Goal: Transaction & Acquisition: Obtain resource

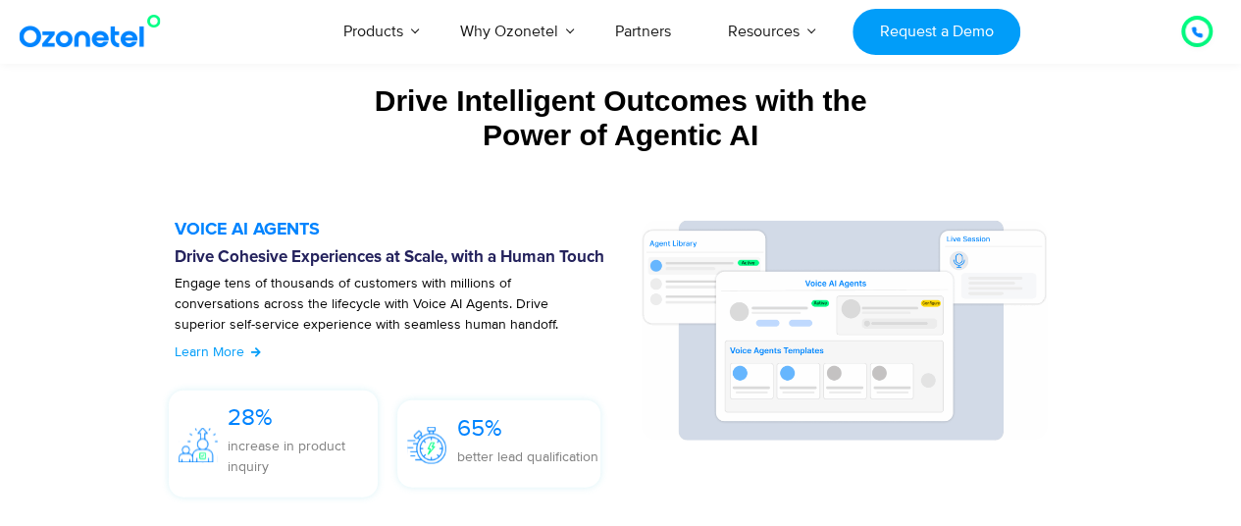
scroll to position [2119, 0]
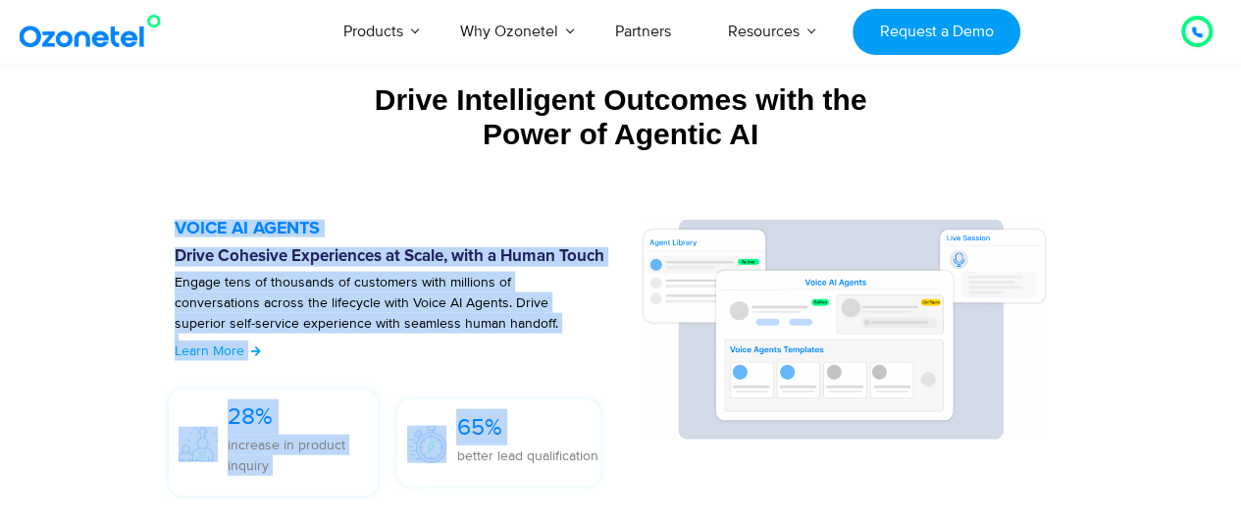
drag, startPoint x: 455, startPoint y: 451, endPoint x: 612, endPoint y: 456, distance: 157.0
click at [612, 456] on div "VOICE AI AGENTS Drive Cohesive Experiences at Scale, with a Human Touch Engage …" at bounding box center [397, 363] width 445 height 286
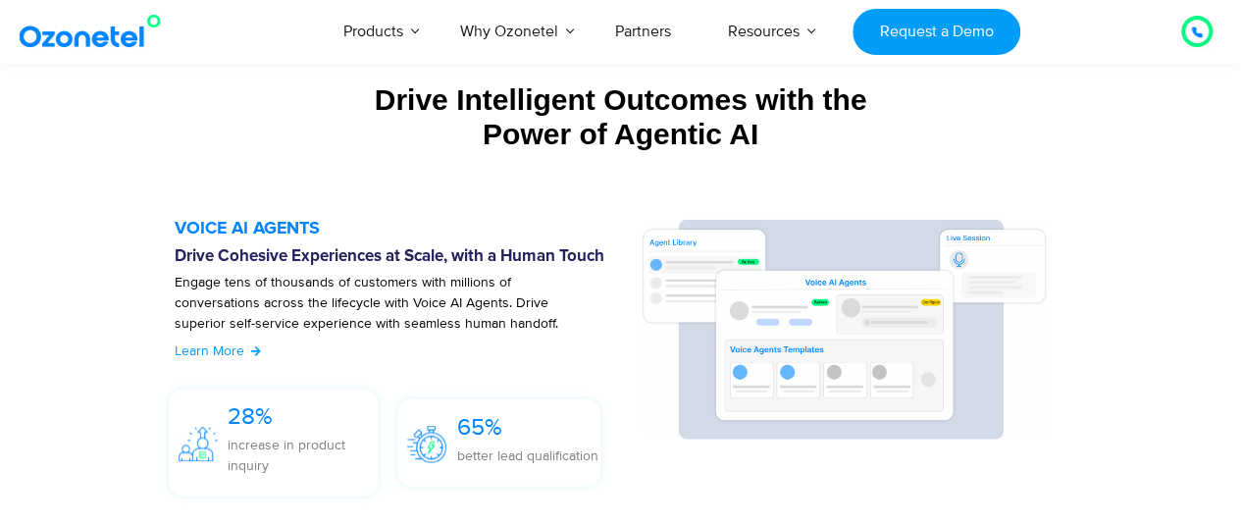
click at [526, 473] on div "65% better lead qualification" at bounding box center [526, 447] width 141 height 76
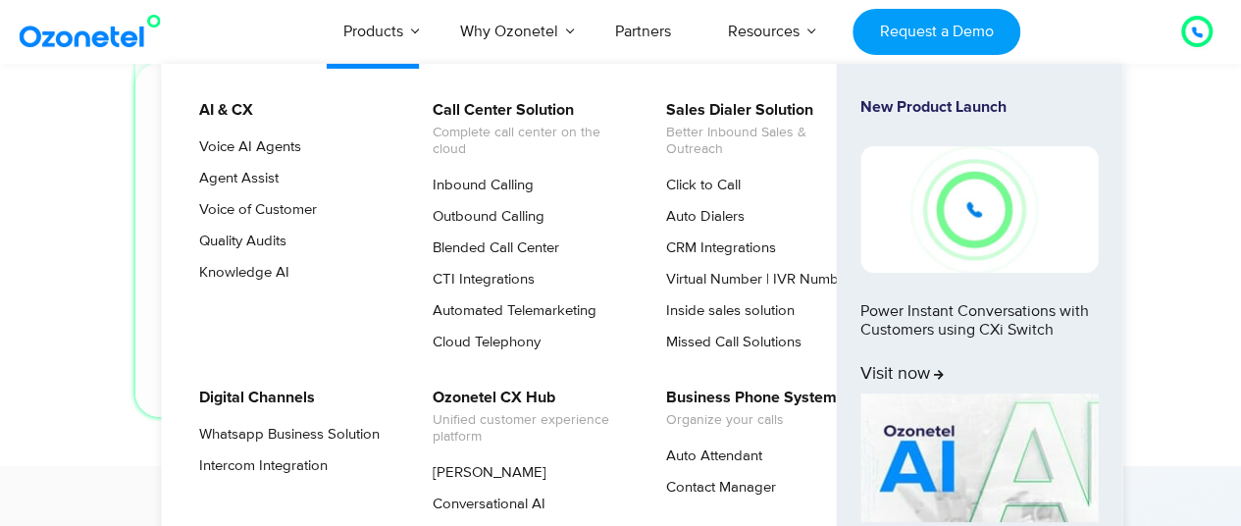
scroll to position [6473, 0]
click at [696, 189] on link "Click to Call" at bounding box center [698, 186] width 90 height 24
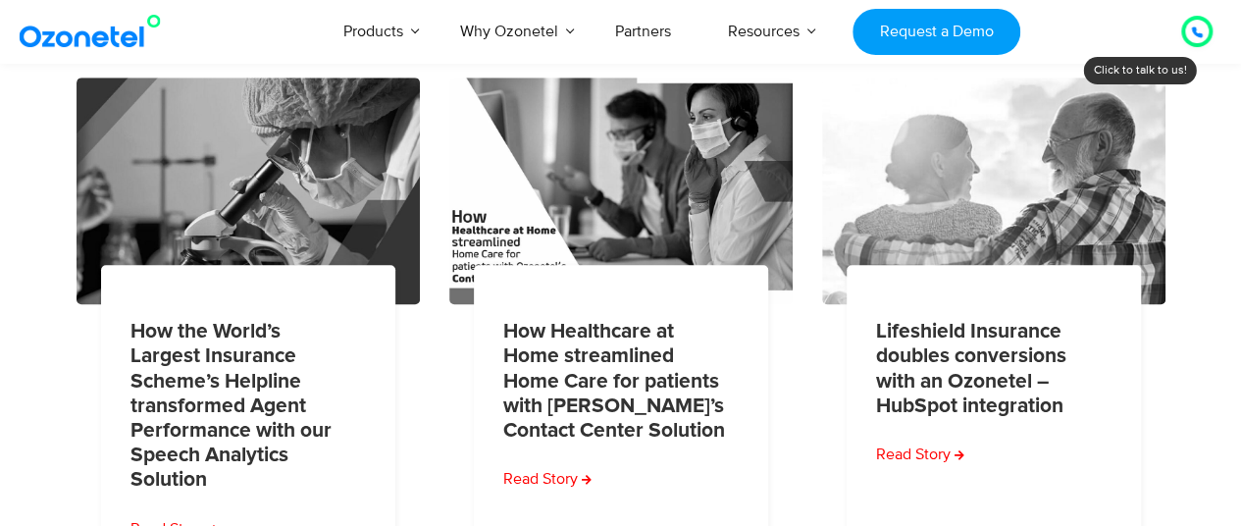
scroll to position [436, 0]
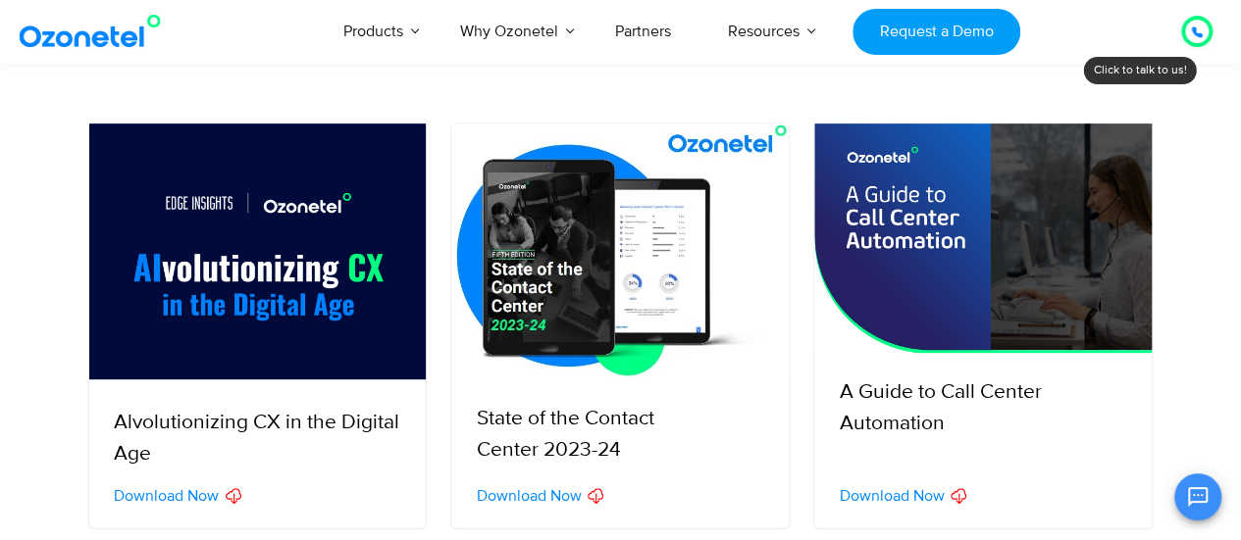
scroll to position [397, 0]
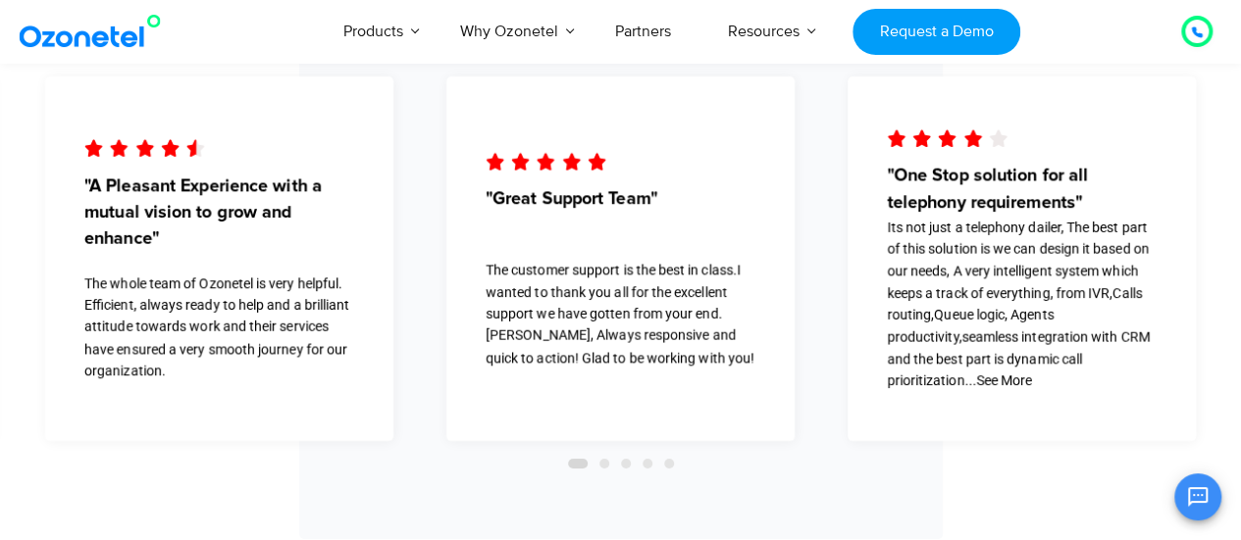
scroll to position [3332, 0]
click at [605, 461] on span "Go to slide 2" at bounding box center [604, 463] width 10 height 10
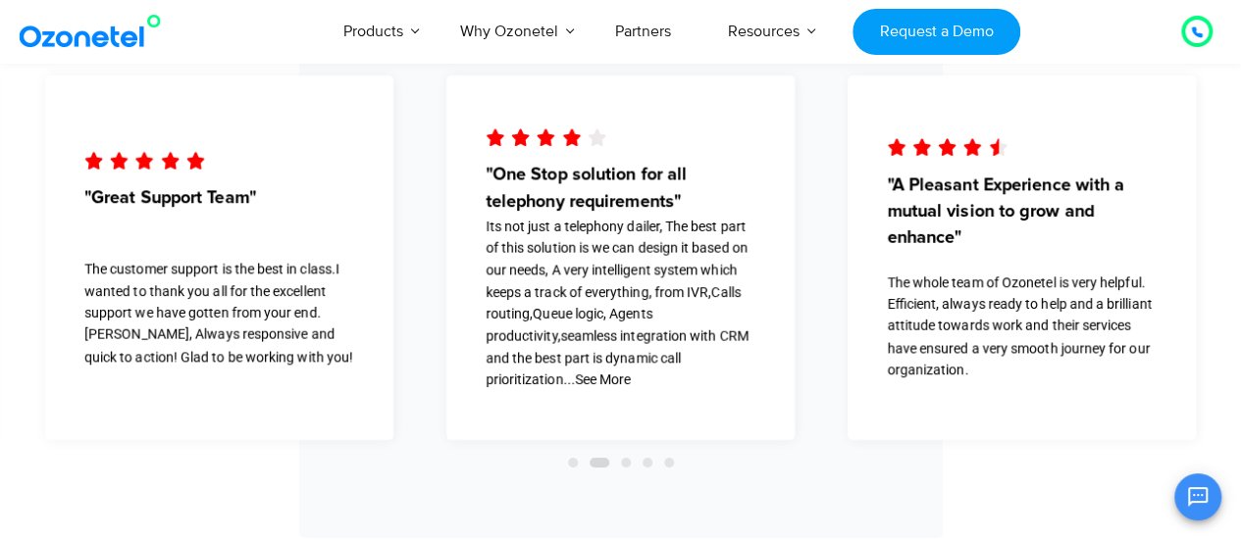
click at [630, 464] on span "Go to slide 3" at bounding box center [626, 463] width 10 height 10
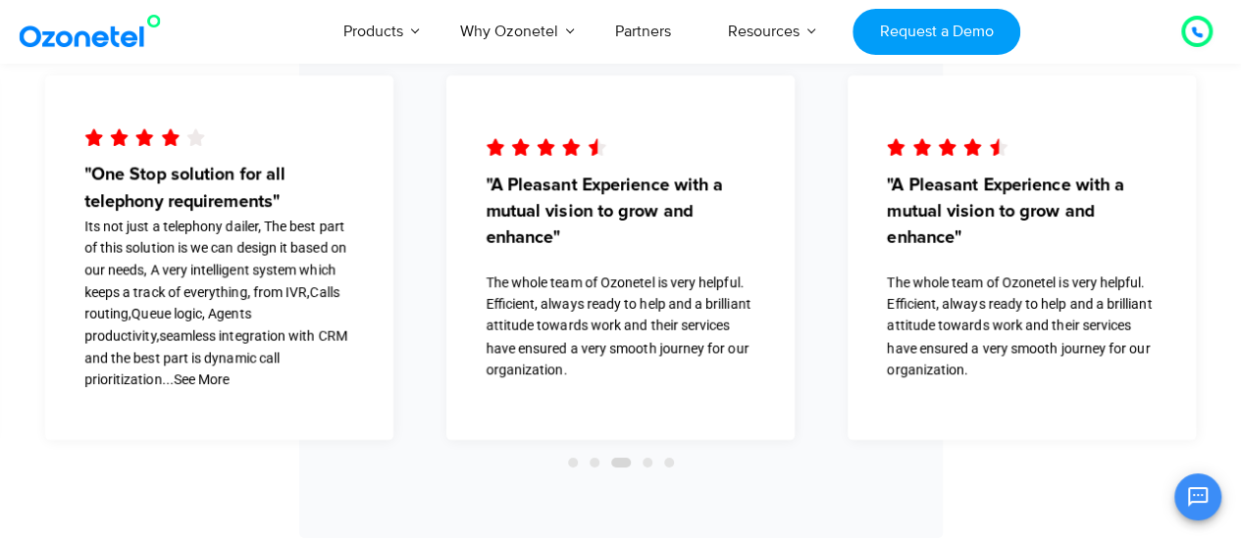
click at [647, 466] on span "Go to slide 4" at bounding box center [647, 463] width 10 height 10
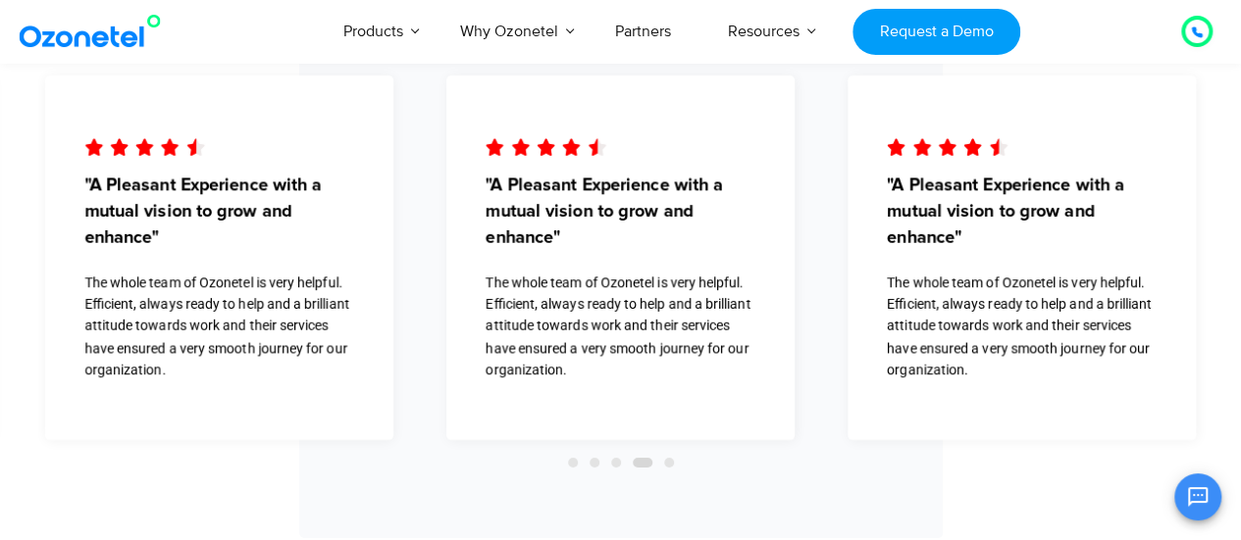
click at [673, 464] on span "Go to slide 5" at bounding box center [669, 463] width 10 height 10
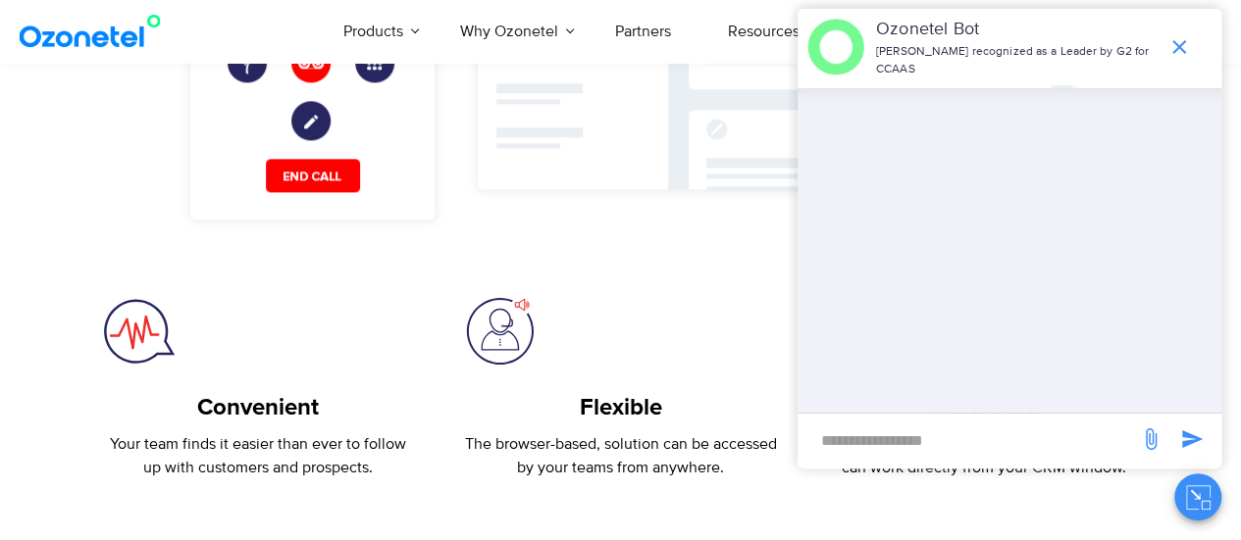
scroll to position [1160, 0]
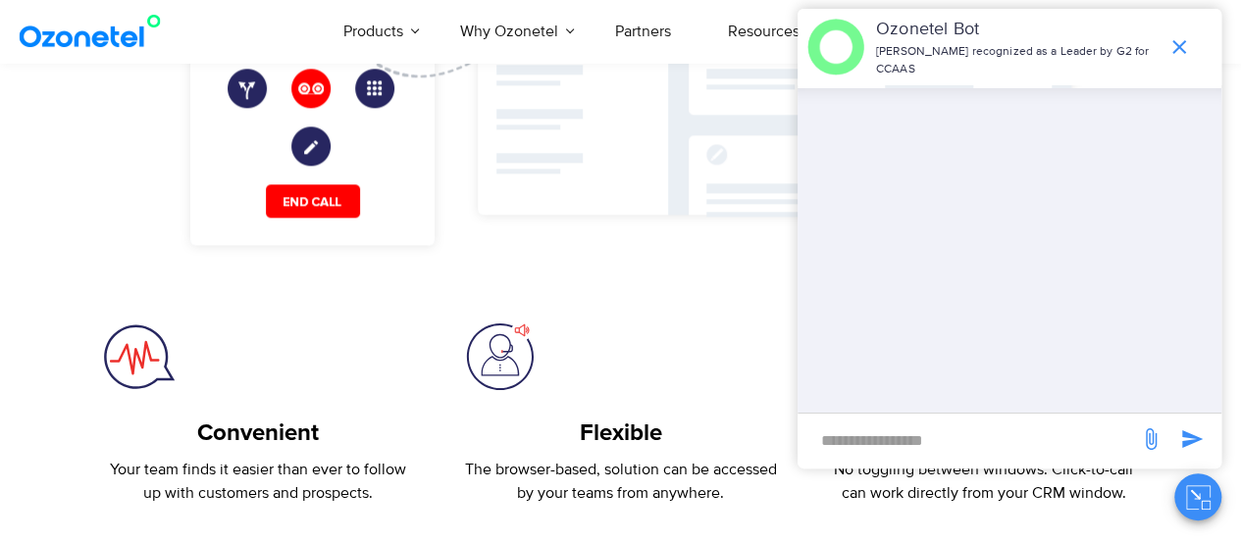
click at [882, 432] on input "new-msg-input" at bounding box center [968, 440] width 322 height 33
type input "**********"
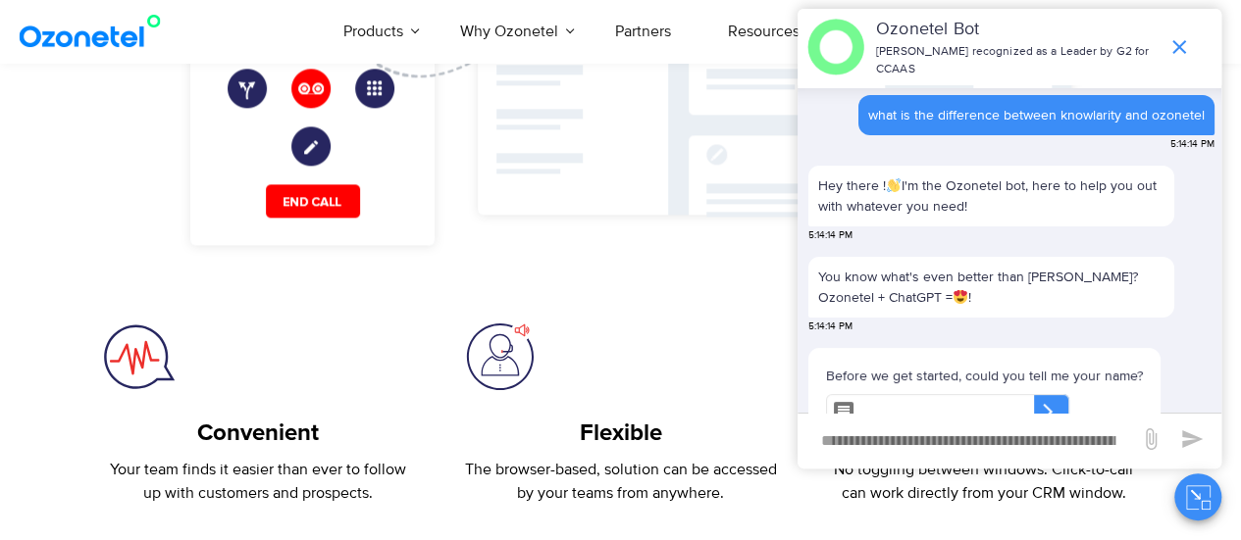
scroll to position [57, 0]
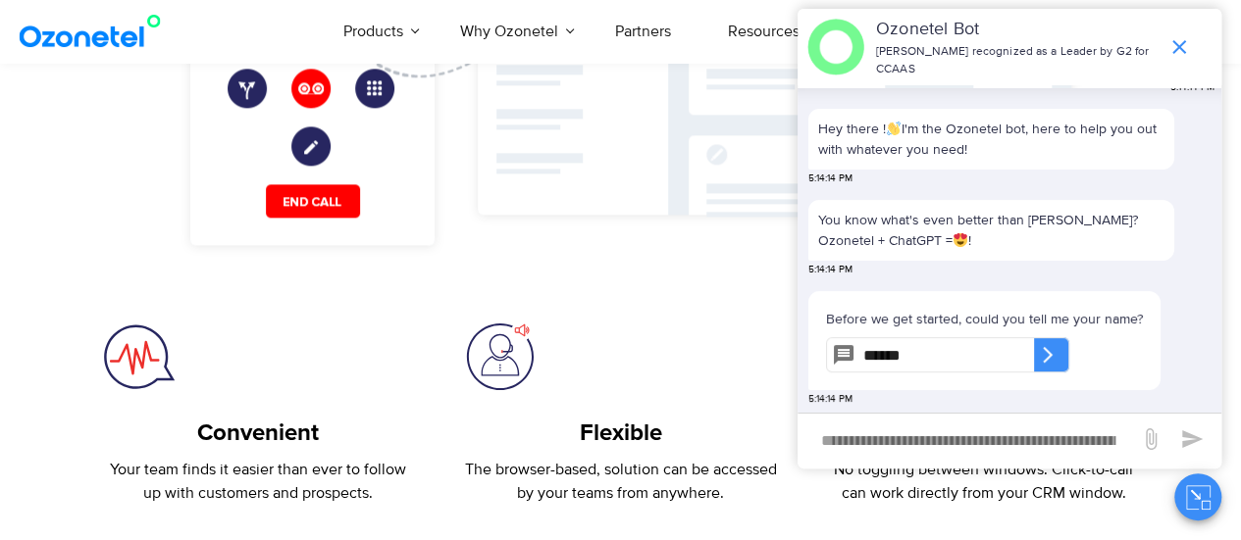
type input "******"
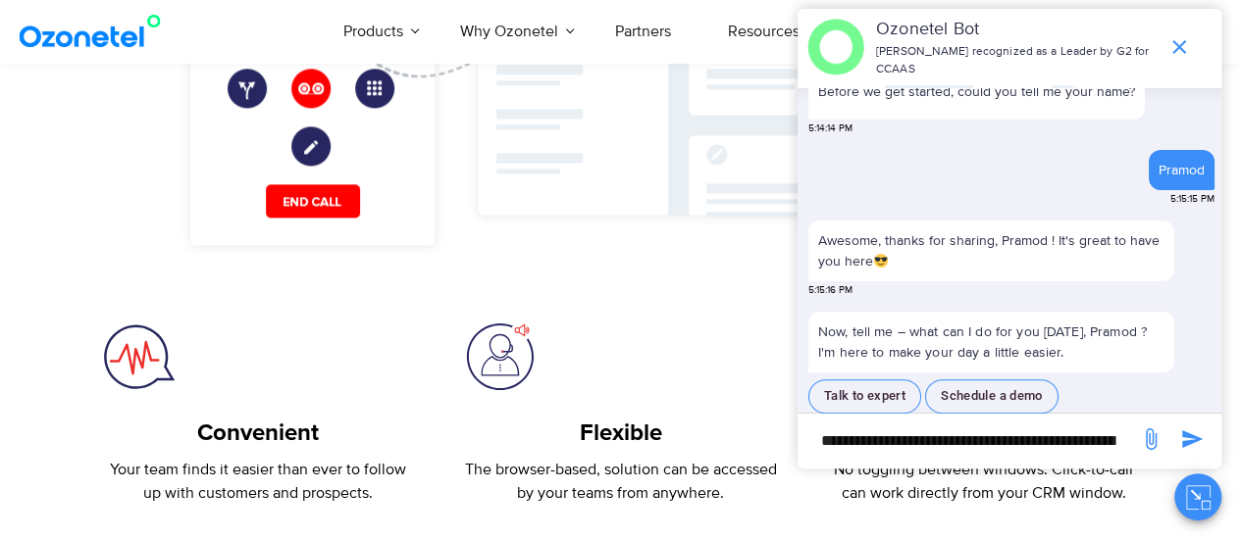
scroll to position [311, 0]
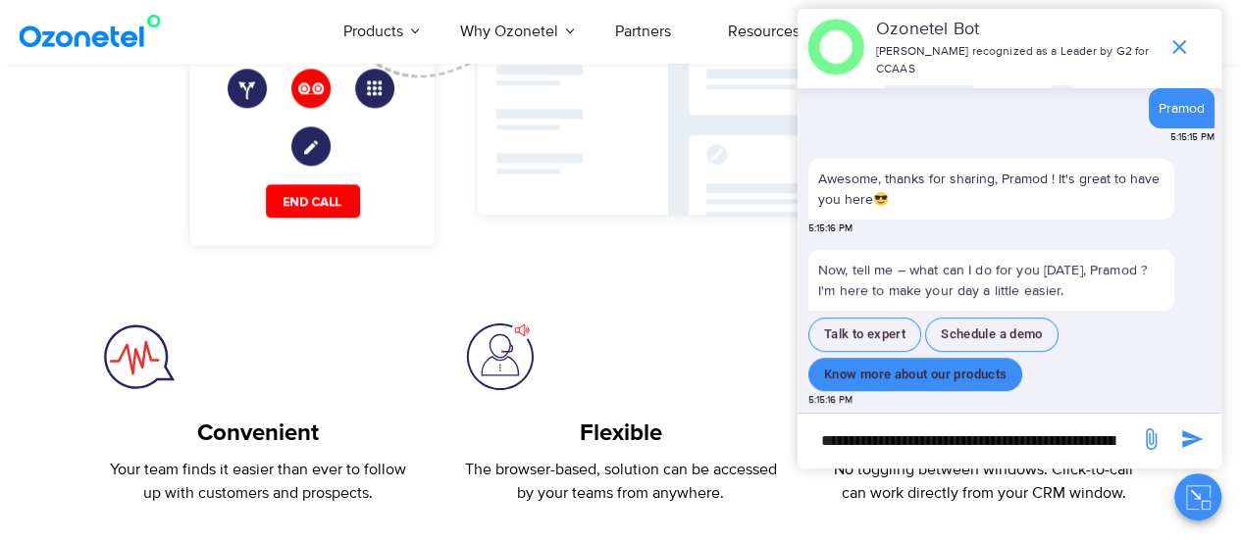
click at [896, 364] on button "Know more about our products" at bounding box center [915, 375] width 214 height 34
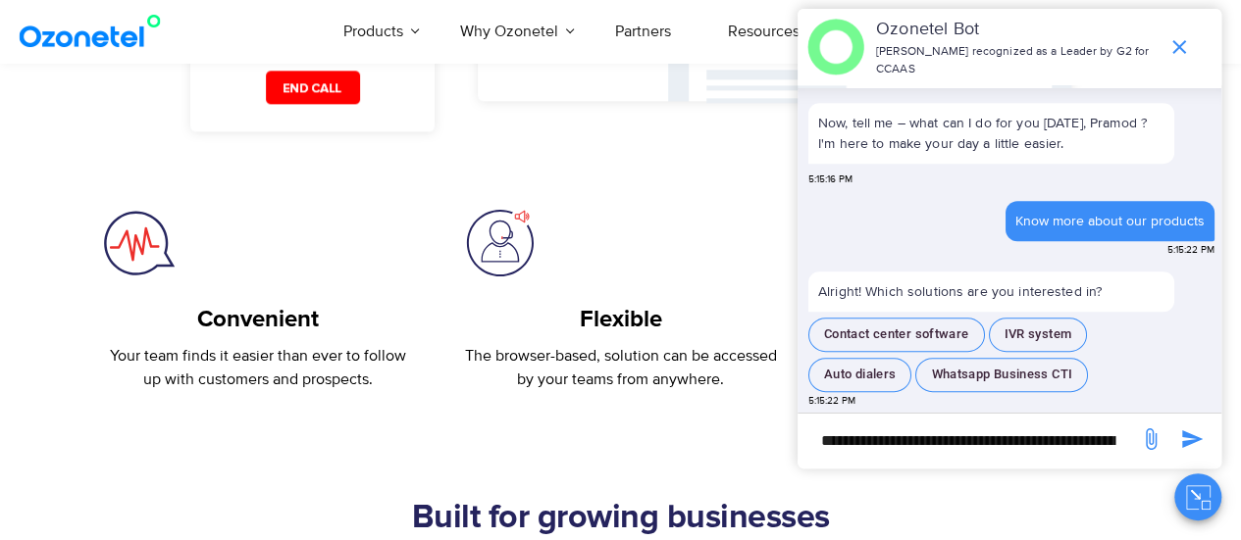
scroll to position [1277, 0]
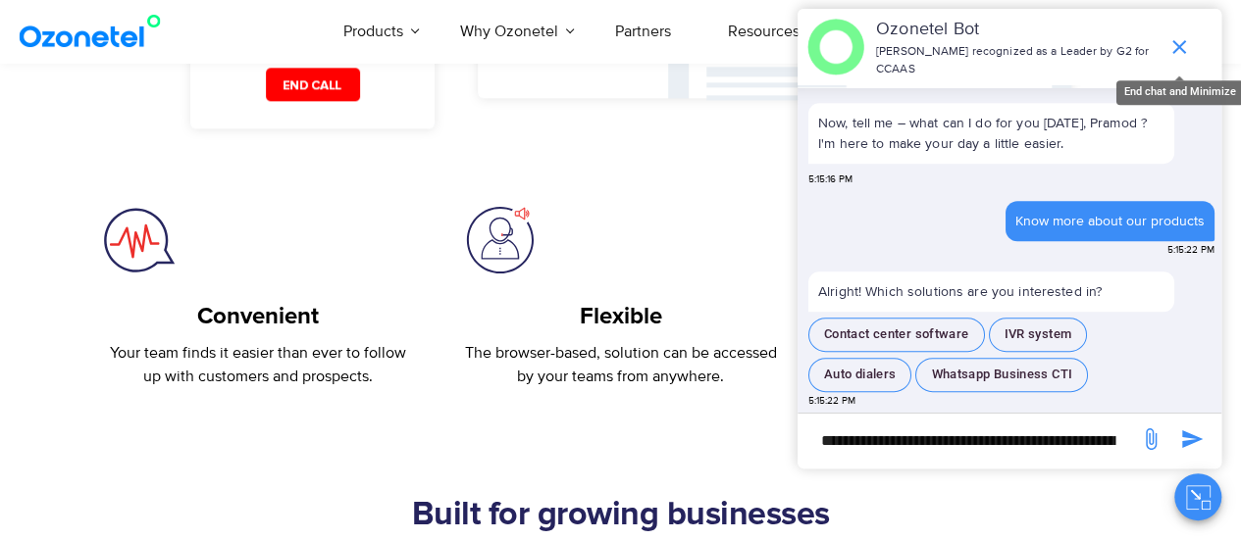
click at [1178, 46] on icon "end chat or minimize" at bounding box center [1179, 47] width 24 height 24
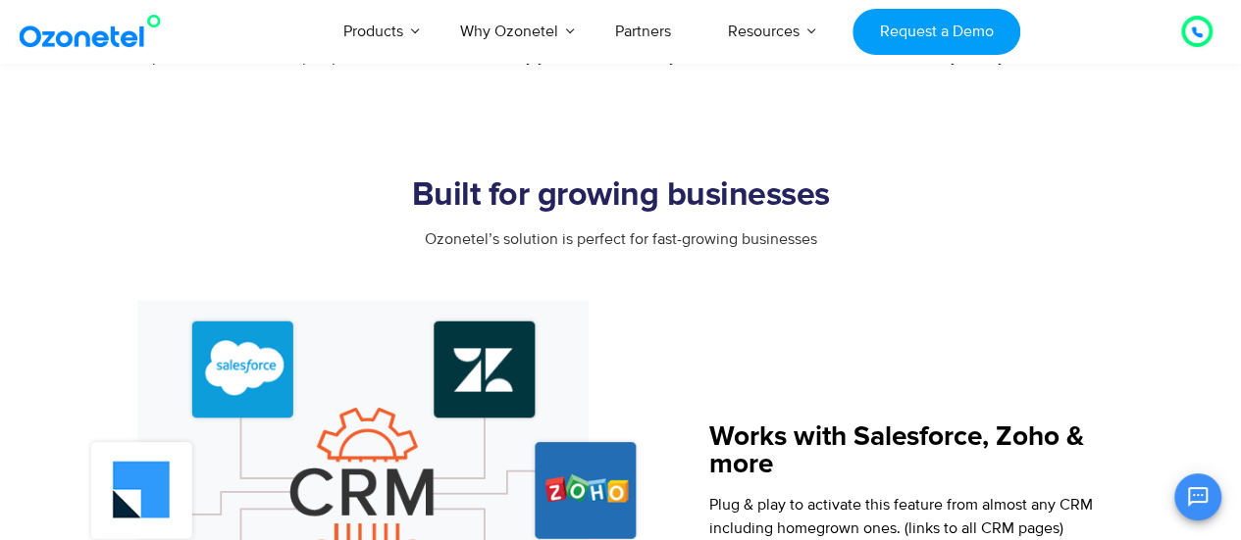
scroll to position [1507, 0]
